Goal: Communication & Community: Ask a question

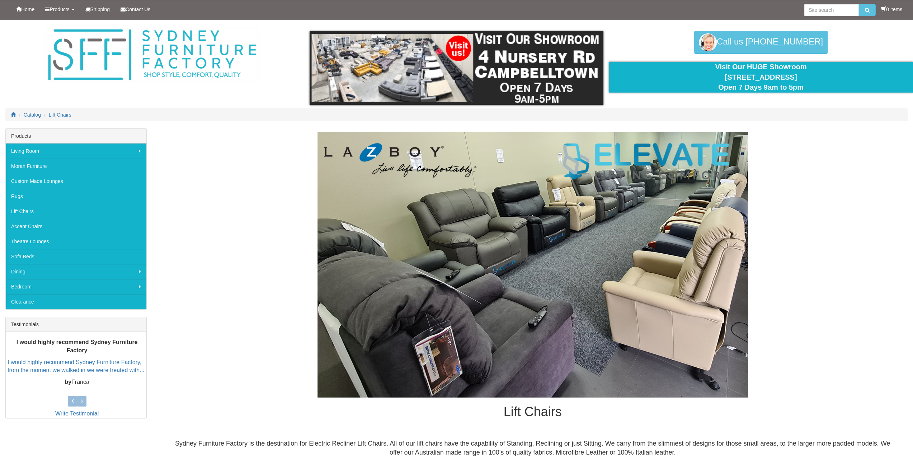
click at [525, 346] on img at bounding box center [533, 265] width 431 height 266
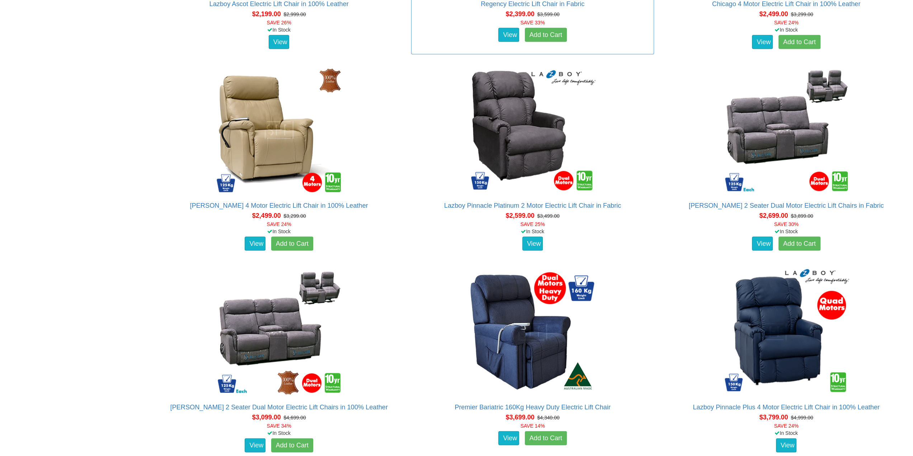
scroll to position [1471, 0]
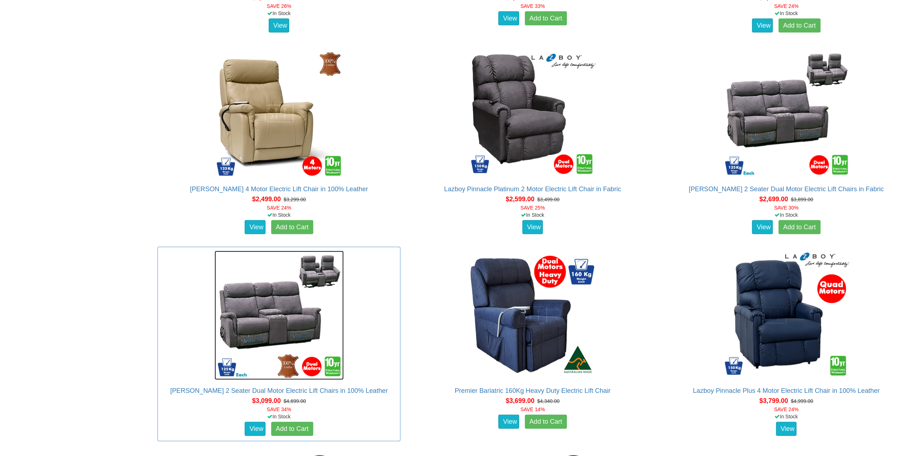
click at [272, 322] on img at bounding box center [279, 315] width 129 height 129
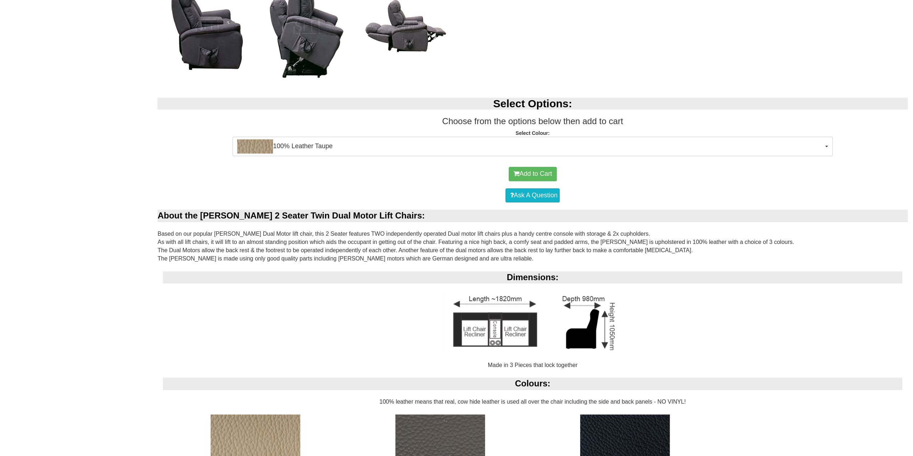
scroll to position [540, 0]
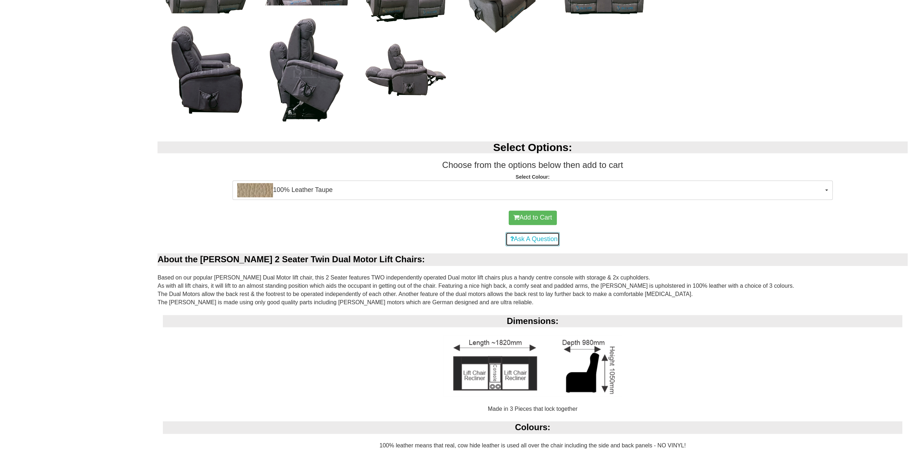
click at [529, 239] on link "Ask A Question" at bounding box center [533, 239] width 54 height 14
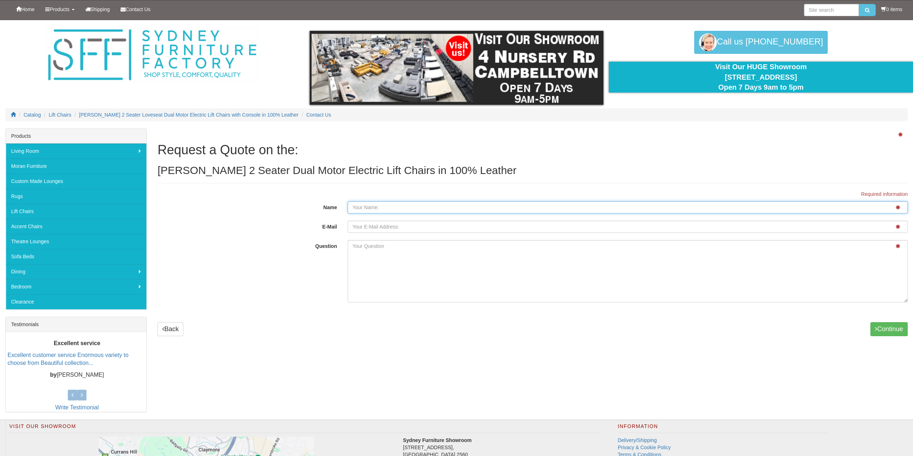
click at [354, 208] on input "Name" at bounding box center [628, 207] width 560 height 12
type input "Brett Okines"
click at [353, 226] on input "E-Mail" at bounding box center [628, 227] width 560 height 12
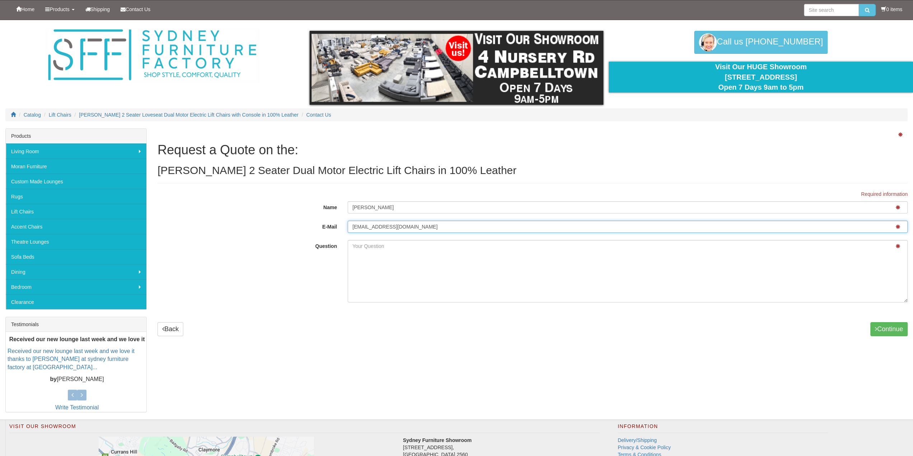
type input "bokines@bigpond.net.au"
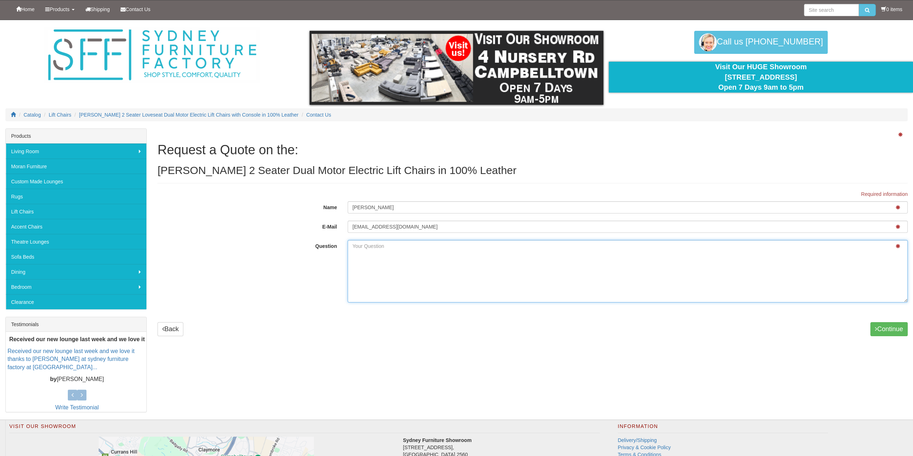
click at [352, 247] on textarea "Question" at bounding box center [628, 271] width 560 height 62
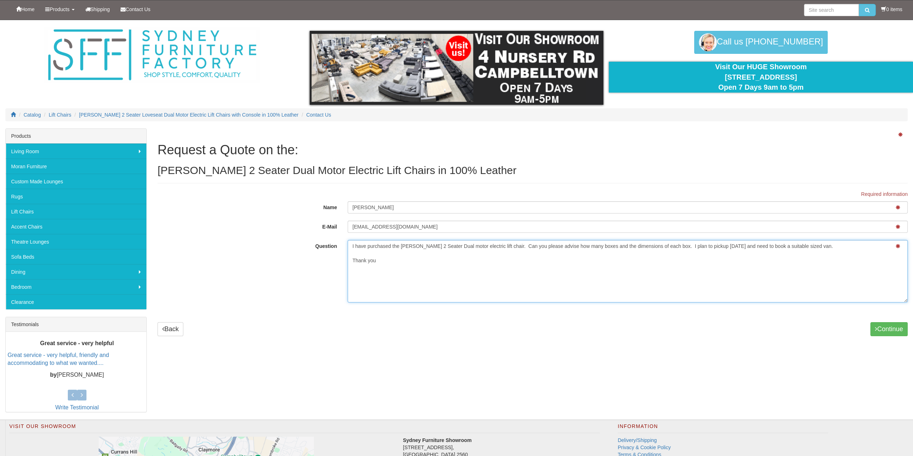
drag, startPoint x: 352, startPoint y: 245, endPoint x: 830, endPoint y: 247, distance: 478.3
click at [830, 247] on textarea "I have purchased the Dalton 2 Seater Dual motor electric lift chair. Can you pl…" at bounding box center [628, 271] width 560 height 62
type textarea "I have purchased the Dalton 2 Seater Dual motor electric lift chair. Can you pl…"
click at [651, 287] on textarea "I have purchased the Dalton 2 Seater Dual motor electric lift chair. Can you pl…" at bounding box center [628, 271] width 560 height 62
drag, startPoint x: 651, startPoint y: 287, endPoint x: 655, endPoint y: 282, distance: 6.5
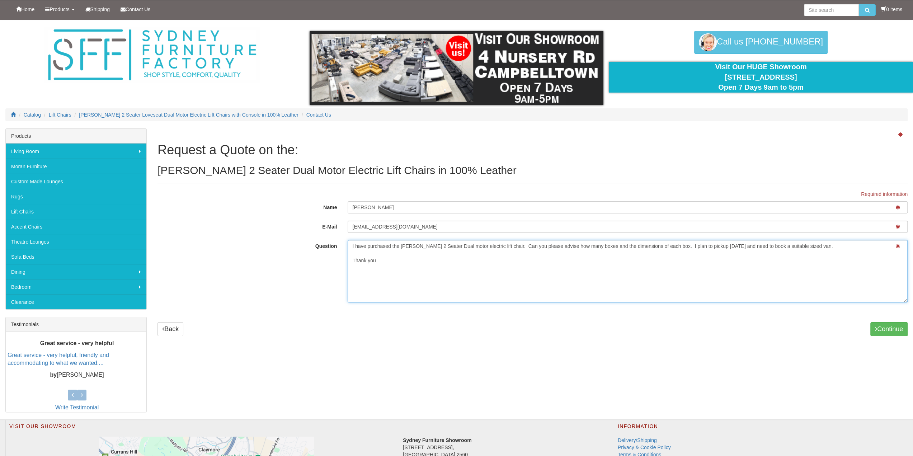
click at [651, 287] on textarea "I have purchased the Dalton 2 Seater Dual motor electric lift chair. Can you pl…" at bounding box center [628, 271] width 560 height 62
click at [888, 328] on button "Continue" at bounding box center [889, 329] width 37 height 14
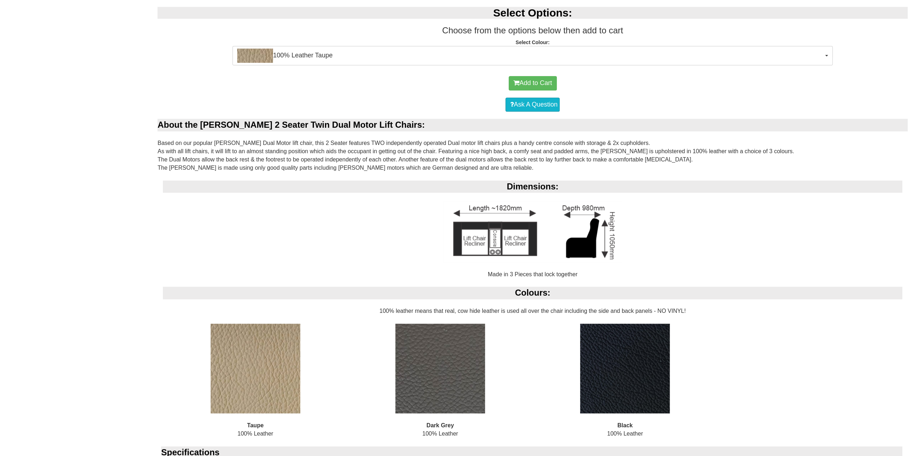
scroll to position [718, 0]
